Goal: Find specific page/section: Find specific page/section

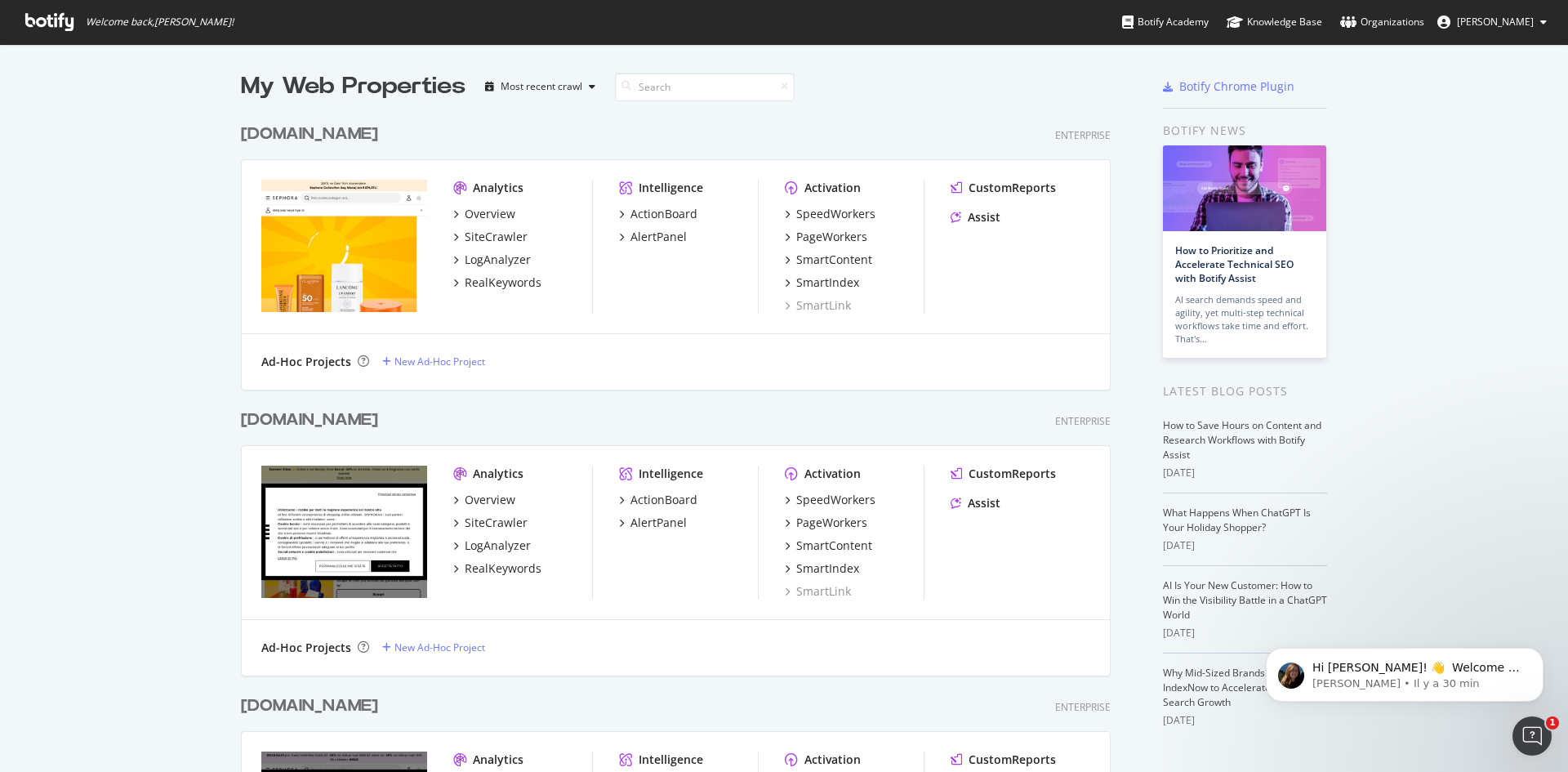
click at [352, 418] on div "[DOMAIN_NAME]" at bounding box center [309, 420] width 137 height 23
